Goal: Transaction & Acquisition: Purchase product/service

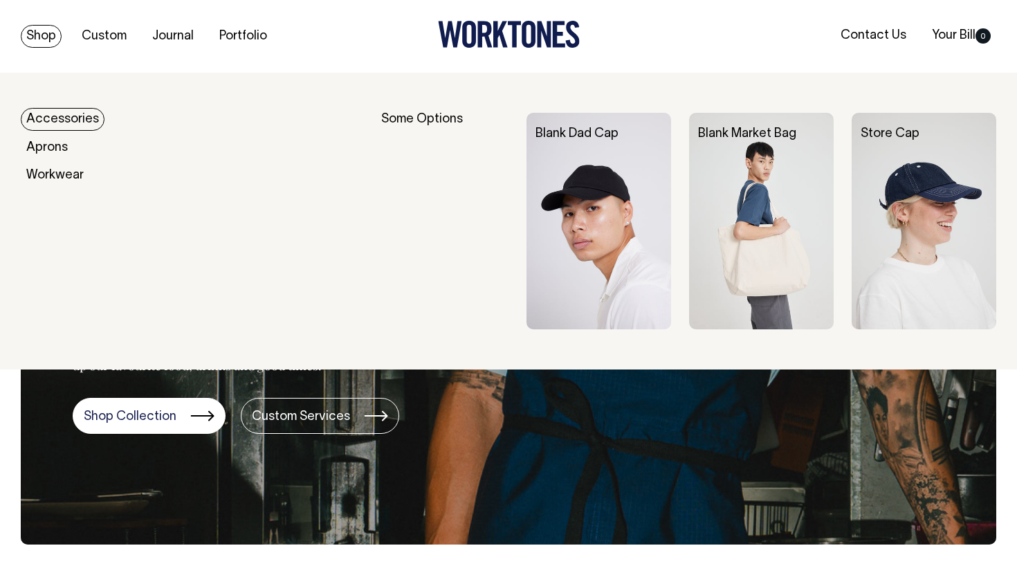
click at [46, 35] on link "Shop" at bounding box center [41, 36] width 41 height 23
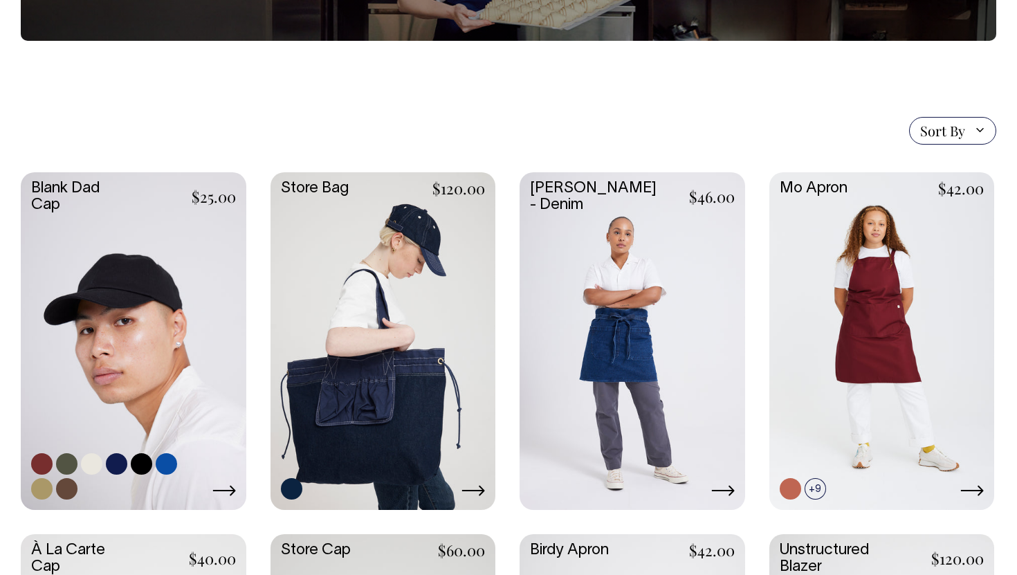
click at [167, 362] on link at bounding box center [133, 339] width 225 height 335
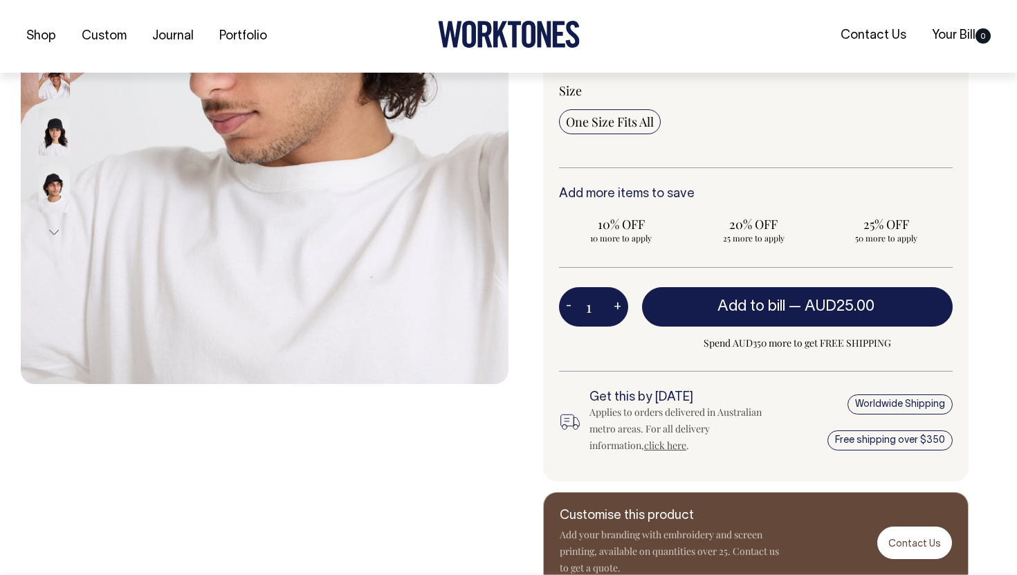
scroll to position [420, 0]
